Goal: Transaction & Acquisition: Purchase product/service

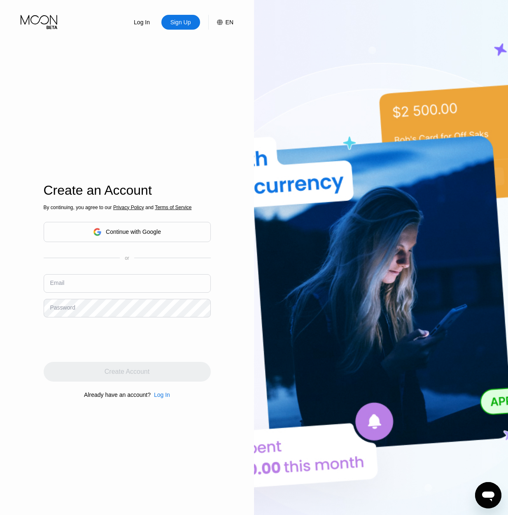
click at [94, 285] on input "text" at bounding box center [127, 283] width 167 height 19
type input "[EMAIL_ADDRESS][DOMAIN_NAME]"
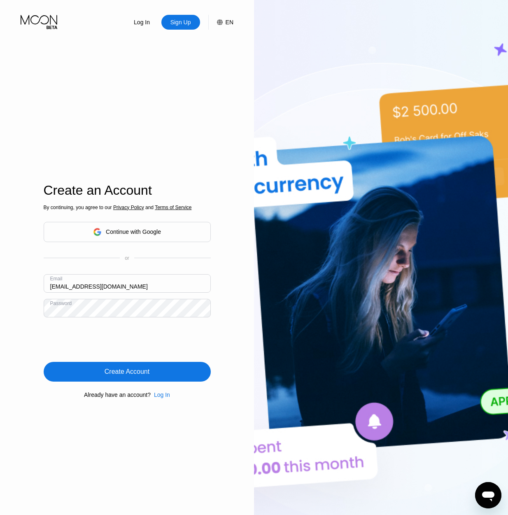
click at [98, 374] on div "Create Account" at bounding box center [127, 372] width 167 height 20
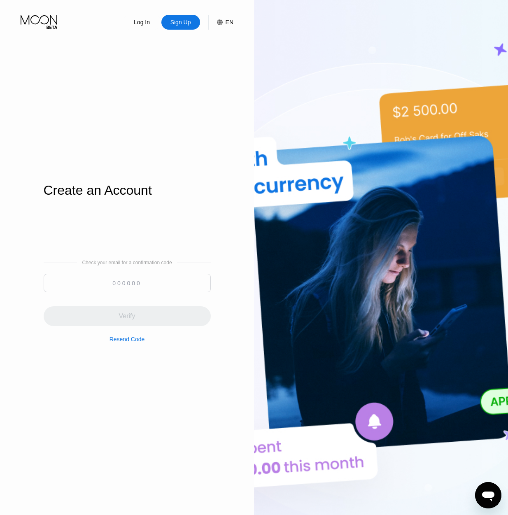
click at [142, 288] on input at bounding box center [127, 283] width 167 height 19
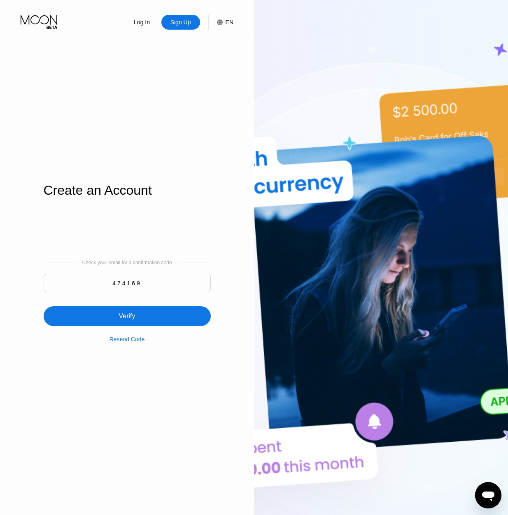
type input "474169"
click at [141, 316] on div "Verify" at bounding box center [127, 316] width 167 height 20
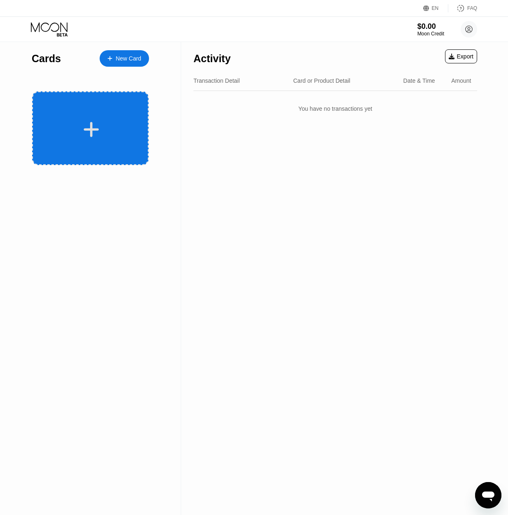
click at [84, 123] on icon at bounding box center [91, 129] width 16 height 19
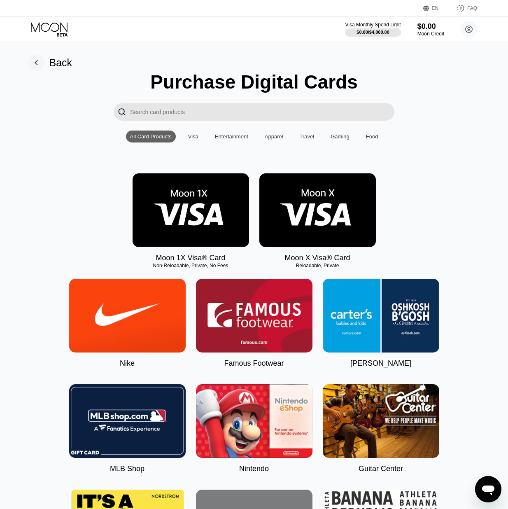
click at [304, 212] on img at bounding box center [317, 210] width 117 height 74
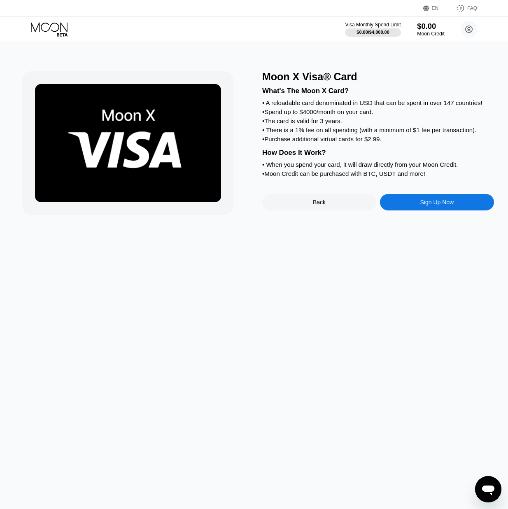
click at [424, 26] on div "$0.00" at bounding box center [431, 26] width 28 height 9
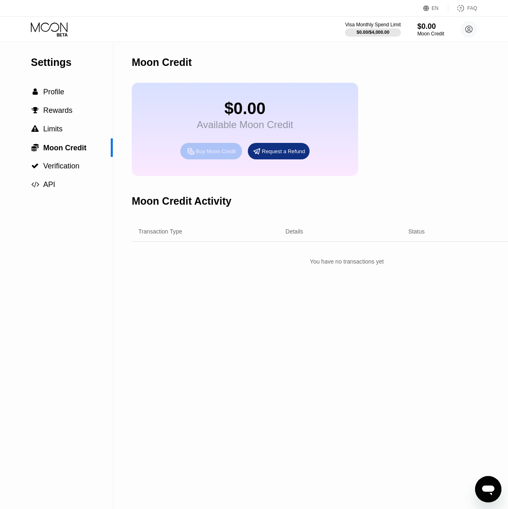
click at [228, 155] on div "Buy Moon Credit" at bounding box center [216, 151] width 40 height 7
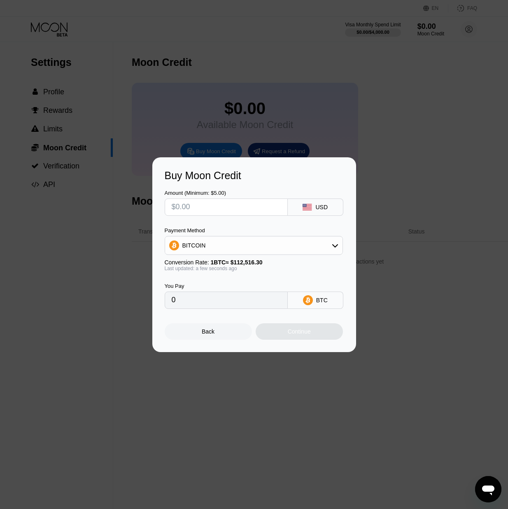
click at [221, 201] on input "text" at bounding box center [226, 207] width 109 height 16
click at [217, 238] on div "BITCOIN" at bounding box center [253, 245] width 177 height 16
drag, startPoint x: 215, startPoint y: 287, endPoint x: 216, endPoint y: 265, distance: 21.4
click at [215, 287] on span "USDT on TRON" at bounding box center [205, 286] width 42 height 7
type input "0.00"
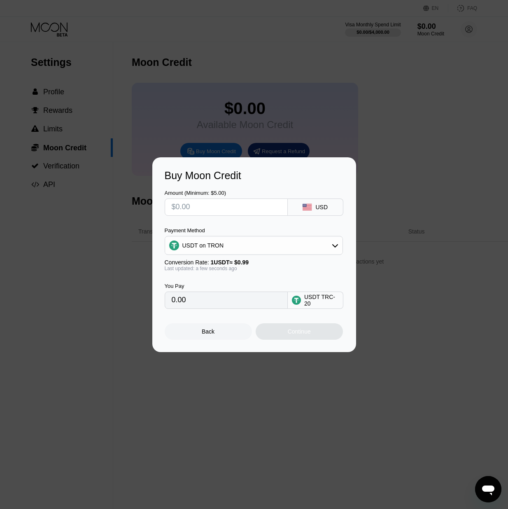
click at [202, 204] on input "text" at bounding box center [226, 207] width 109 height 16
type input "$6"
type input "6.06"
type input "$60"
type input "60.61"
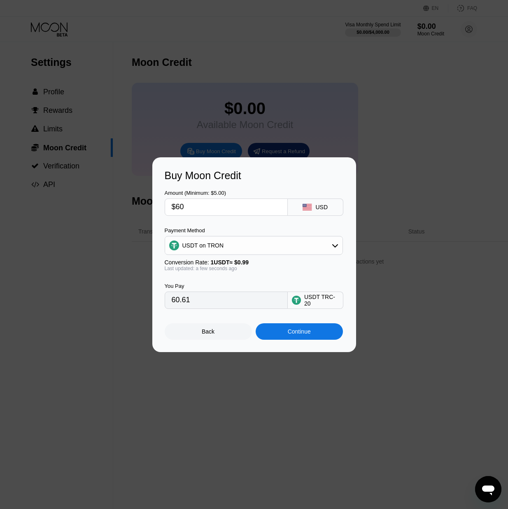
type input "$60"
click at [290, 335] on div "Continue" at bounding box center [299, 331] width 23 height 7
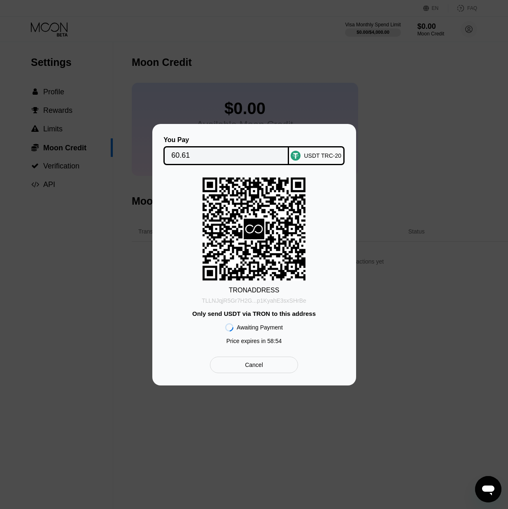
click at [243, 302] on div "TLLNJqjR5Gr7H2G...p1KyahE3sxSHrBe" at bounding box center [254, 300] width 105 height 7
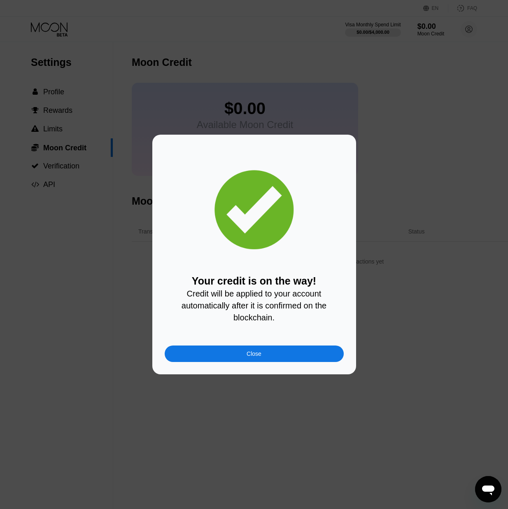
click at [241, 348] on div "Your credit is on the way! Credit will be applied to your account automatically…" at bounding box center [254, 254] width 179 height 215
click at [247, 356] on div "Close" at bounding box center [254, 353] width 15 height 7
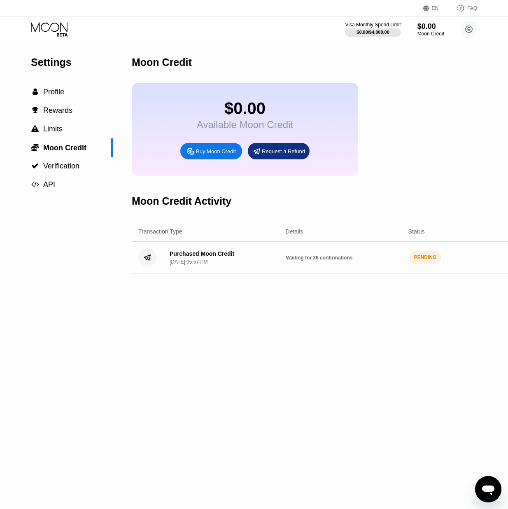
click at [60, 34] on icon at bounding box center [50, 29] width 38 height 14
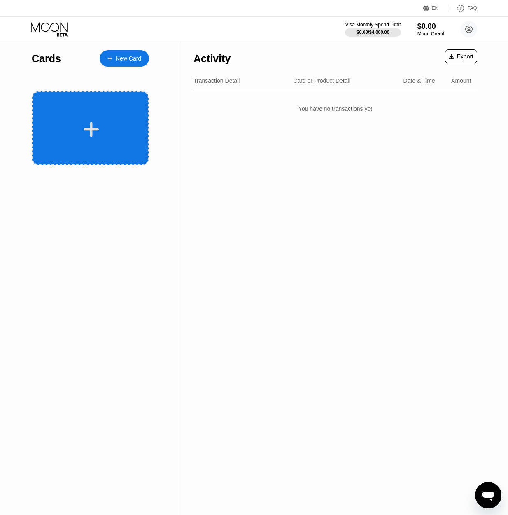
click at [114, 133] on div at bounding box center [91, 129] width 102 height 19
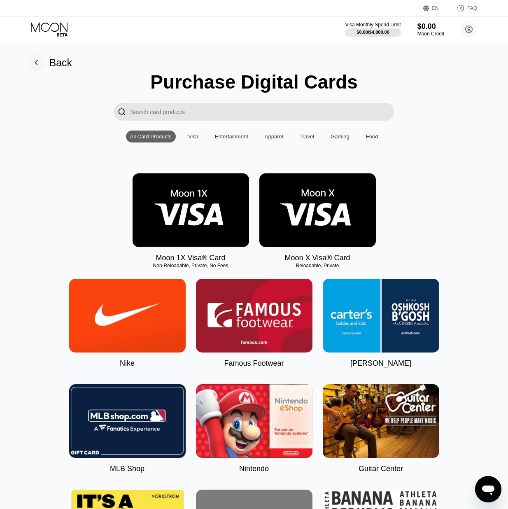
click at [308, 202] on img at bounding box center [317, 210] width 117 height 74
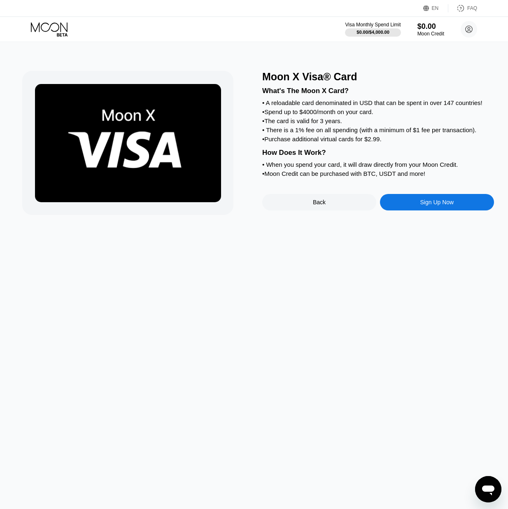
click at [422, 205] on div "Sign Up Now" at bounding box center [437, 202] width 34 height 7
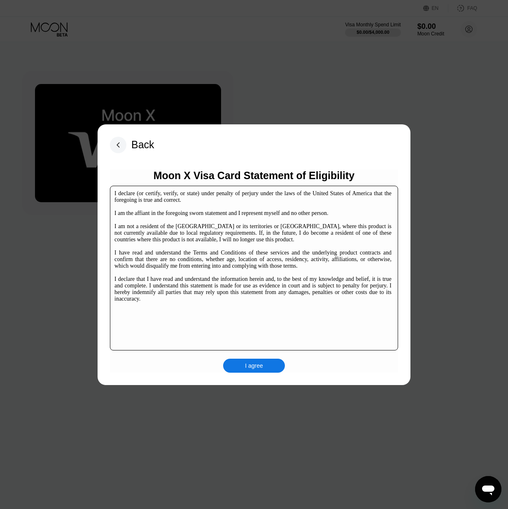
click at [256, 362] on div "I agree" at bounding box center [254, 365] width 18 height 7
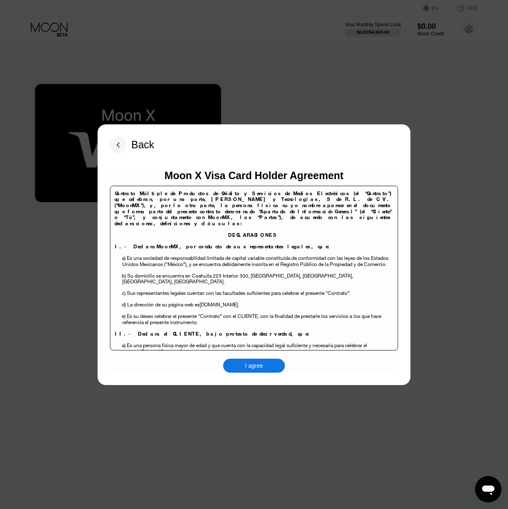
click at [240, 363] on div "I agree" at bounding box center [254, 366] width 62 height 14
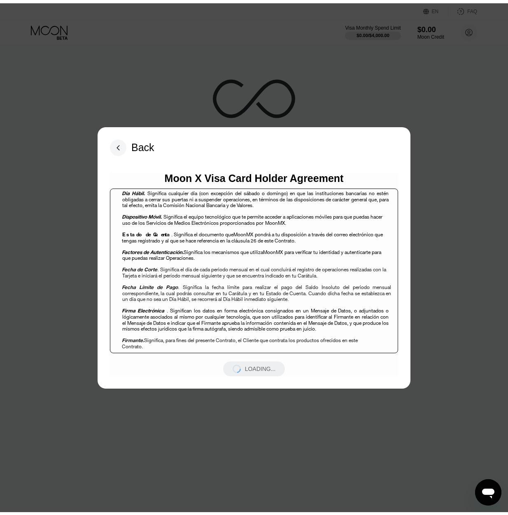
scroll to position [99, 0]
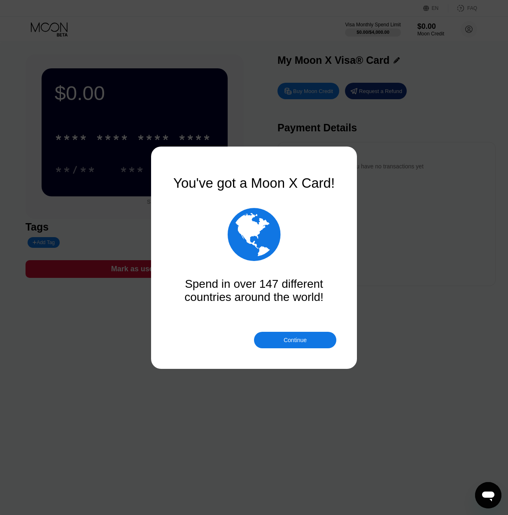
click at [310, 341] on div "Continue" at bounding box center [295, 340] width 82 height 16
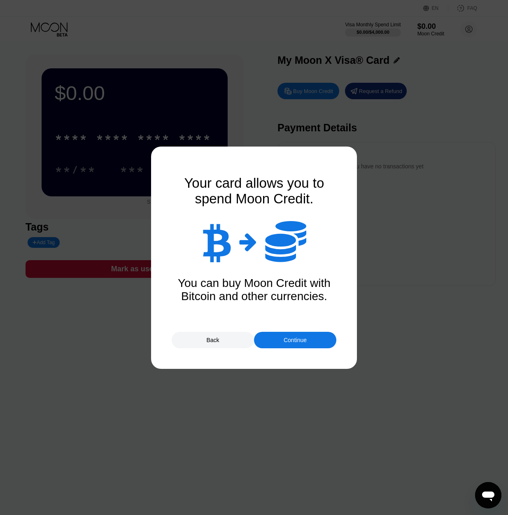
click at [304, 337] on div "Continue" at bounding box center [295, 340] width 23 height 7
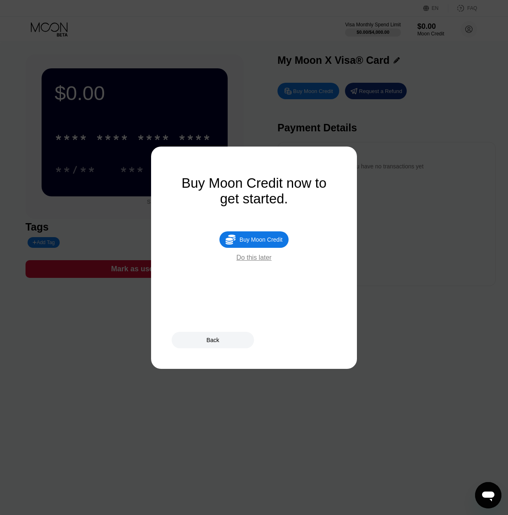
click at [257, 262] on div "Do this later" at bounding box center [253, 257] width 35 height 7
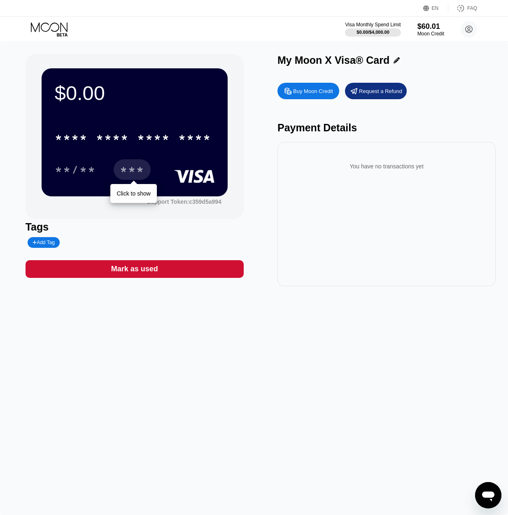
click at [143, 163] on div "***" at bounding box center [132, 169] width 37 height 21
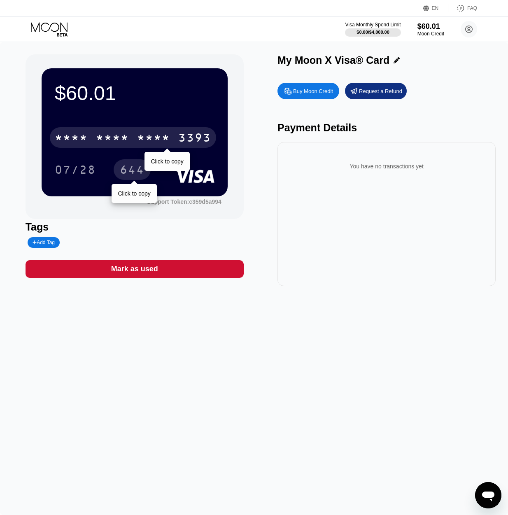
click at [204, 142] on div "3393" at bounding box center [194, 138] width 33 height 13
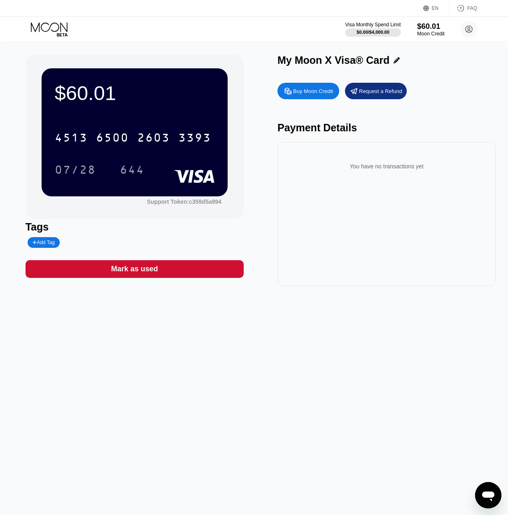
click at [423, 28] on div "$60.01" at bounding box center [431, 26] width 28 height 9
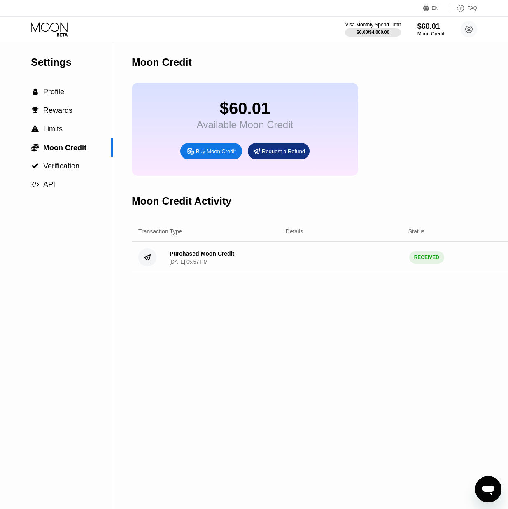
click at [51, 33] on icon at bounding box center [50, 29] width 38 height 14
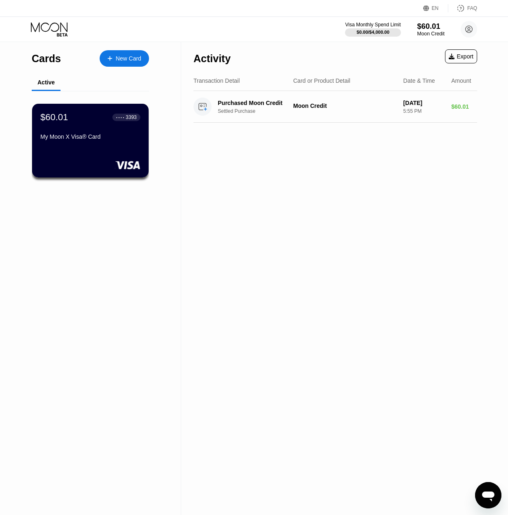
click at [428, 26] on div "$60.01" at bounding box center [431, 26] width 28 height 9
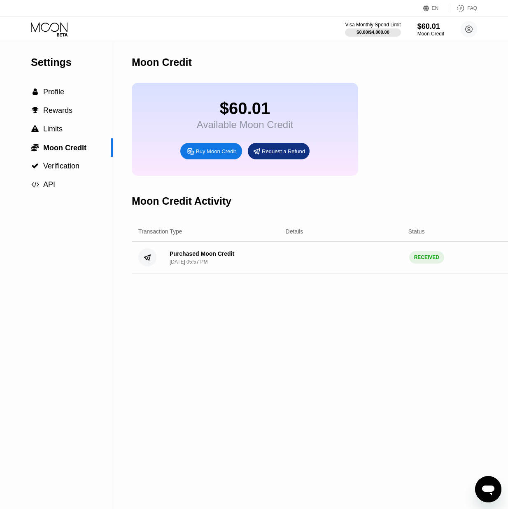
click at [214, 155] on div "Buy Moon Credit" at bounding box center [216, 151] width 40 height 7
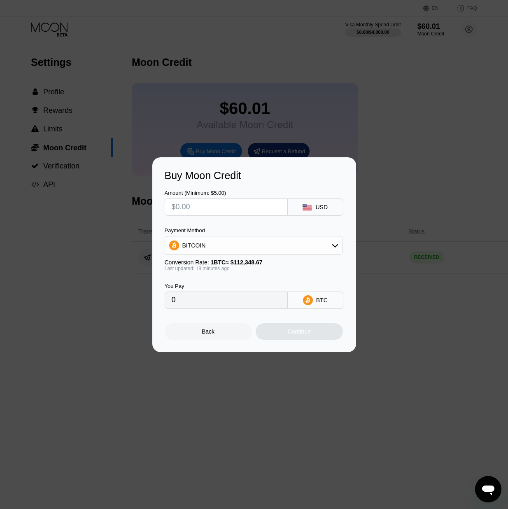
click at [241, 211] on input "text" at bounding box center [226, 207] width 109 height 16
type input "$1"
type input "0.00000887"
type input "$15"
type input "0.00013300"
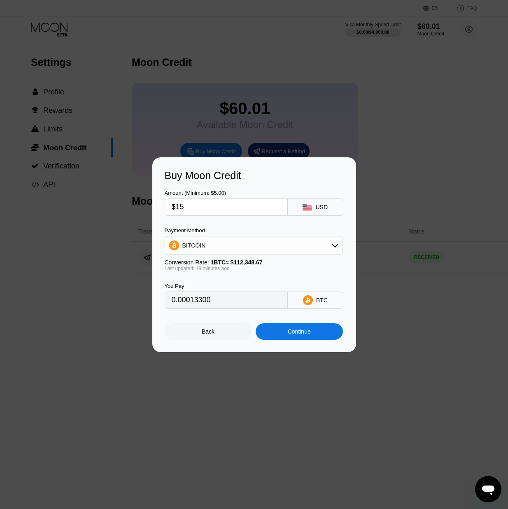
type input "$15"
click at [269, 248] on div "BITCOIN" at bounding box center [253, 245] width 177 height 16
click at [233, 287] on div "USDT on TRON" at bounding box center [258, 286] width 155 height 7
type input "15.15"
drag, startPoint x: 199, startPoint y: 210, endPoint x: 152, endPoint y: 210, distance: 47.4
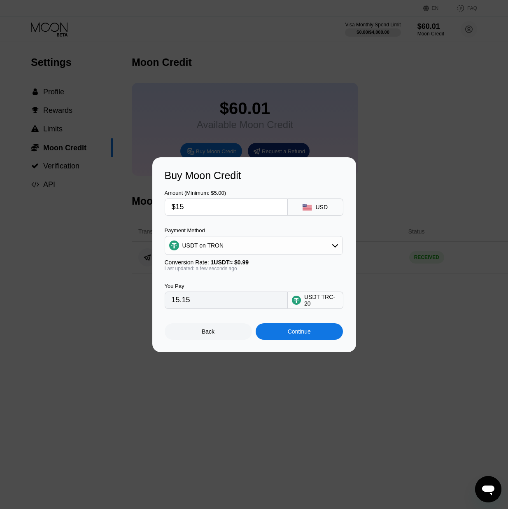
click at [162, 211] on div "Buy Moon Credit Amount (Minimum: $5.00) $15 USD Payment Method USDT on TRON Con…" at bounding box center [254, 254] width 204 height 195
type input "$2"
type input "2.02"
type input "$20"
type input "20.20"
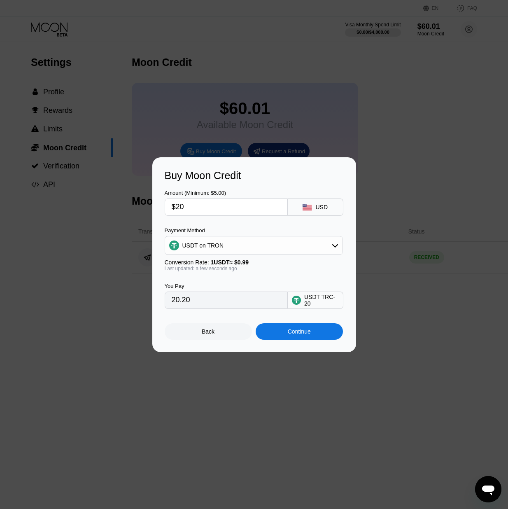
type input "$20"
click at [287, 338] on div "Continue" at bounding box center [299, 331] width 87 height 16
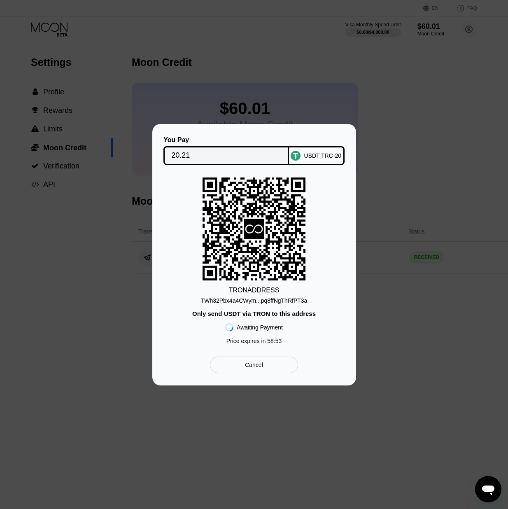
click at [292, 305] on div "TRON ADDRESS TWh32Pbx4a4CWym...pq8ffNgThRfPT3a Only send USDT via TRON to this …" at bounding box center [254, 262] width 179 height 171
click at [283, 301] on div "TWh32Pbx4a4CWym...pq8ffNgThRfPT3a" at bounding box center [254, 300] width 107 height 7
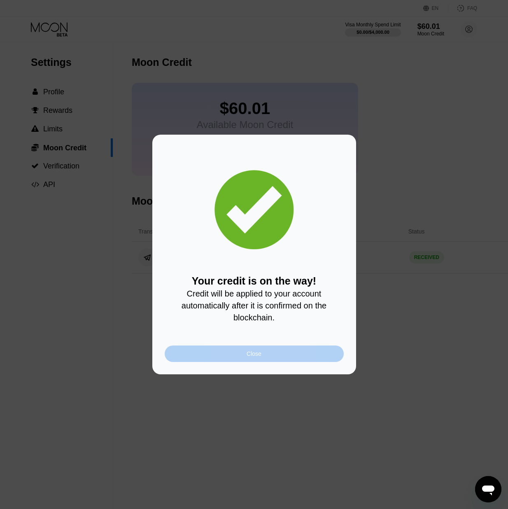
click at [210, 356] on div "Close" at bounding box center [254, 354] width 179 height 16
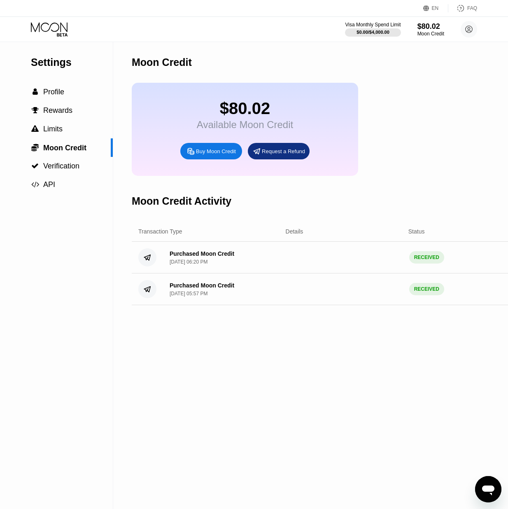
click at [49, 35] on icon at bounding box center [50, 29] width 38 height 14
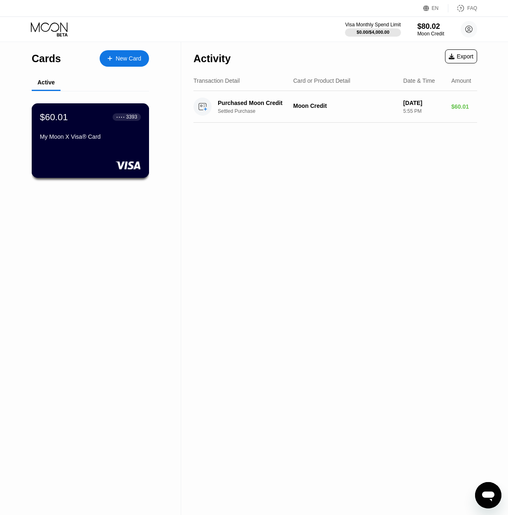
click at [60, 134] on div "$60.01 ● ● ● ● 3393 My Moon X Visa® Card" at bounding box center [90, 128] width 101 height 32
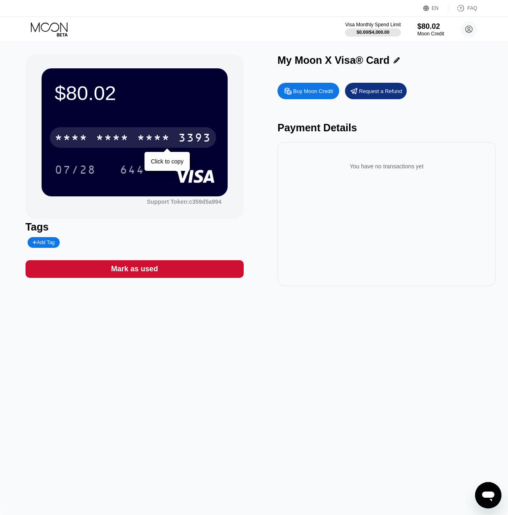
click at [210, 140] on div "3393" at bounding box center [194, 138] width 33 height 13
